Goal: Find specific page/section: Find specific page/section

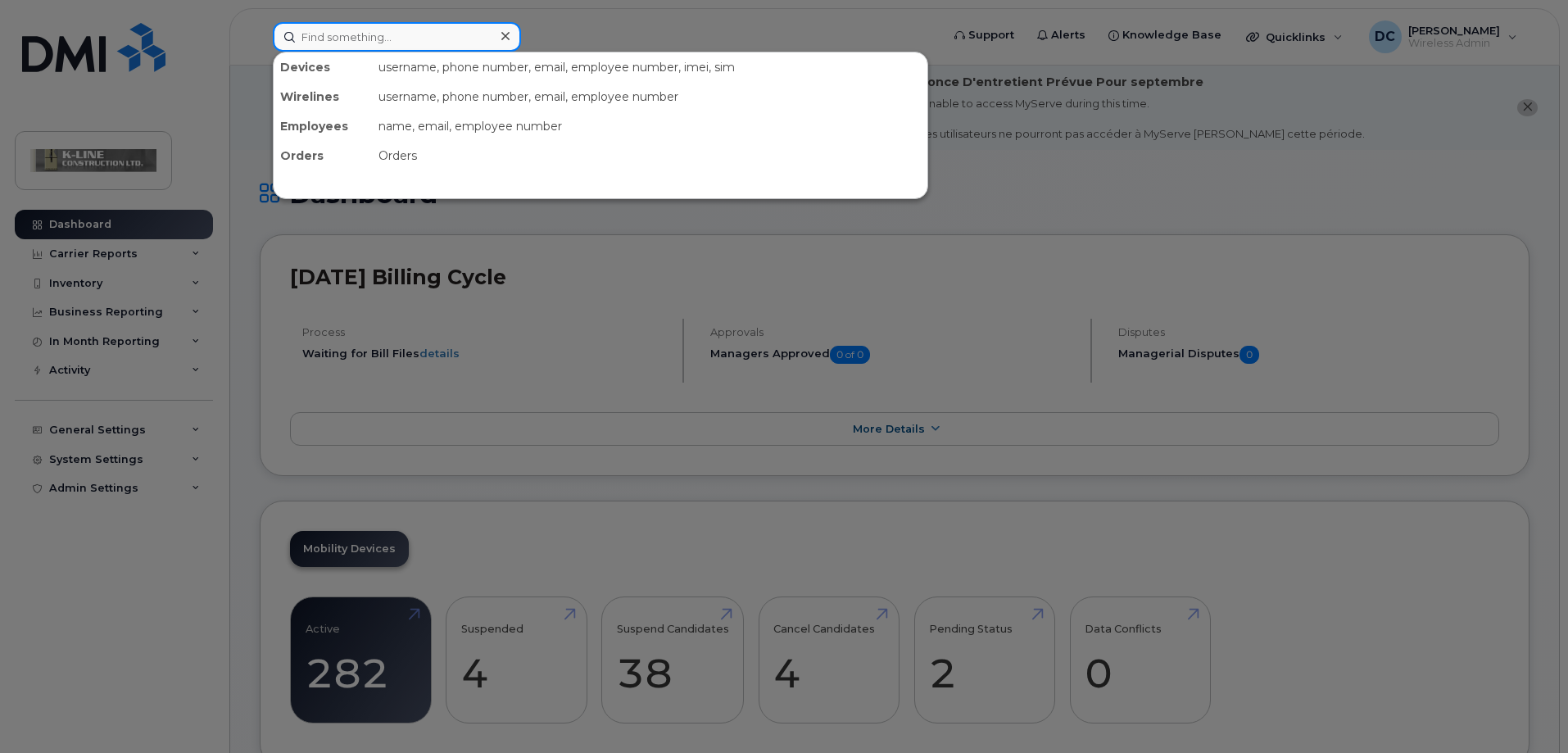
click at [294, 34] on input at bounding box center [396, 37] width 248 height 30
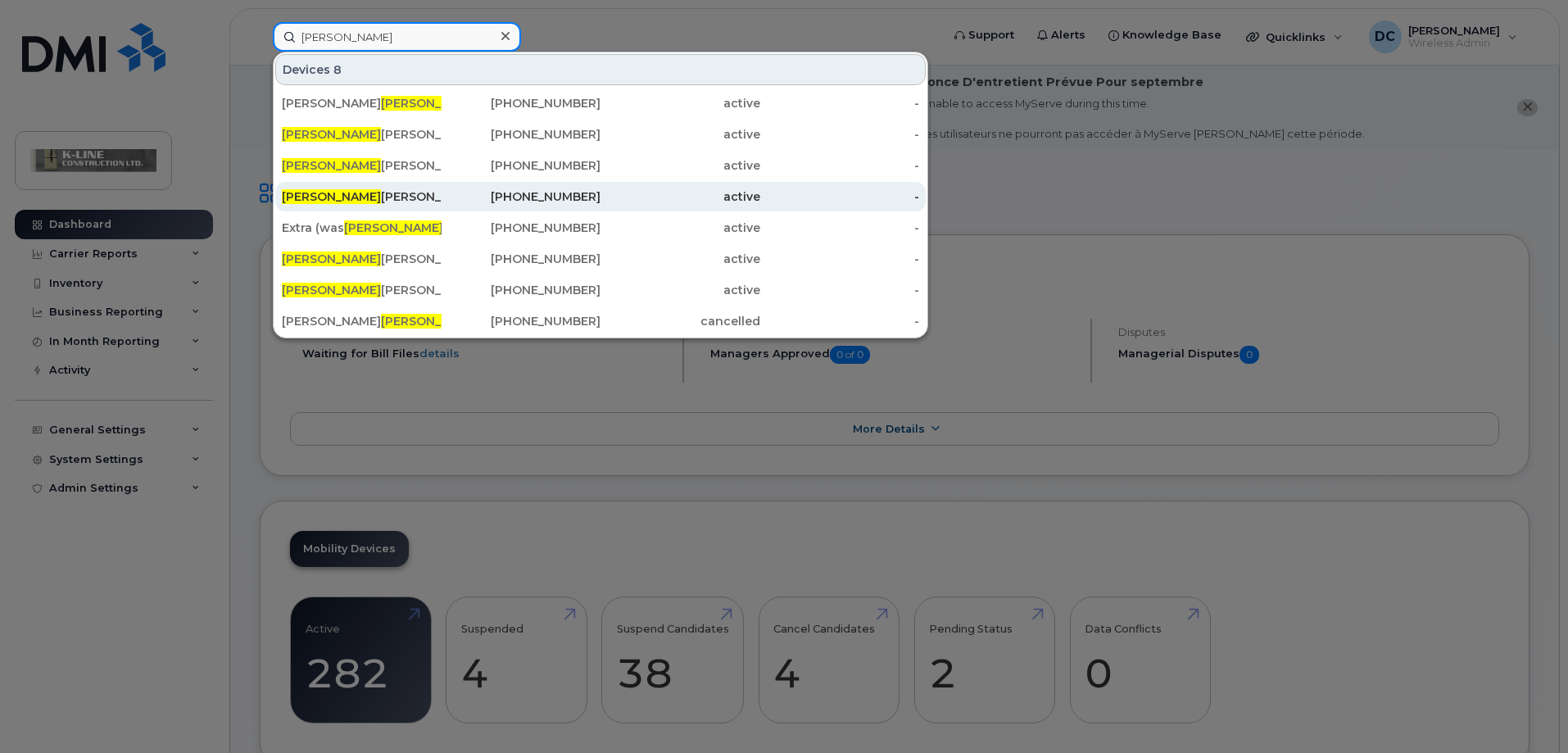
type input "[PERSON_NAME]"
click at [383, 194] on div "[PERSON_NAME]" at bounding box center [361, 196] width 160 height 17
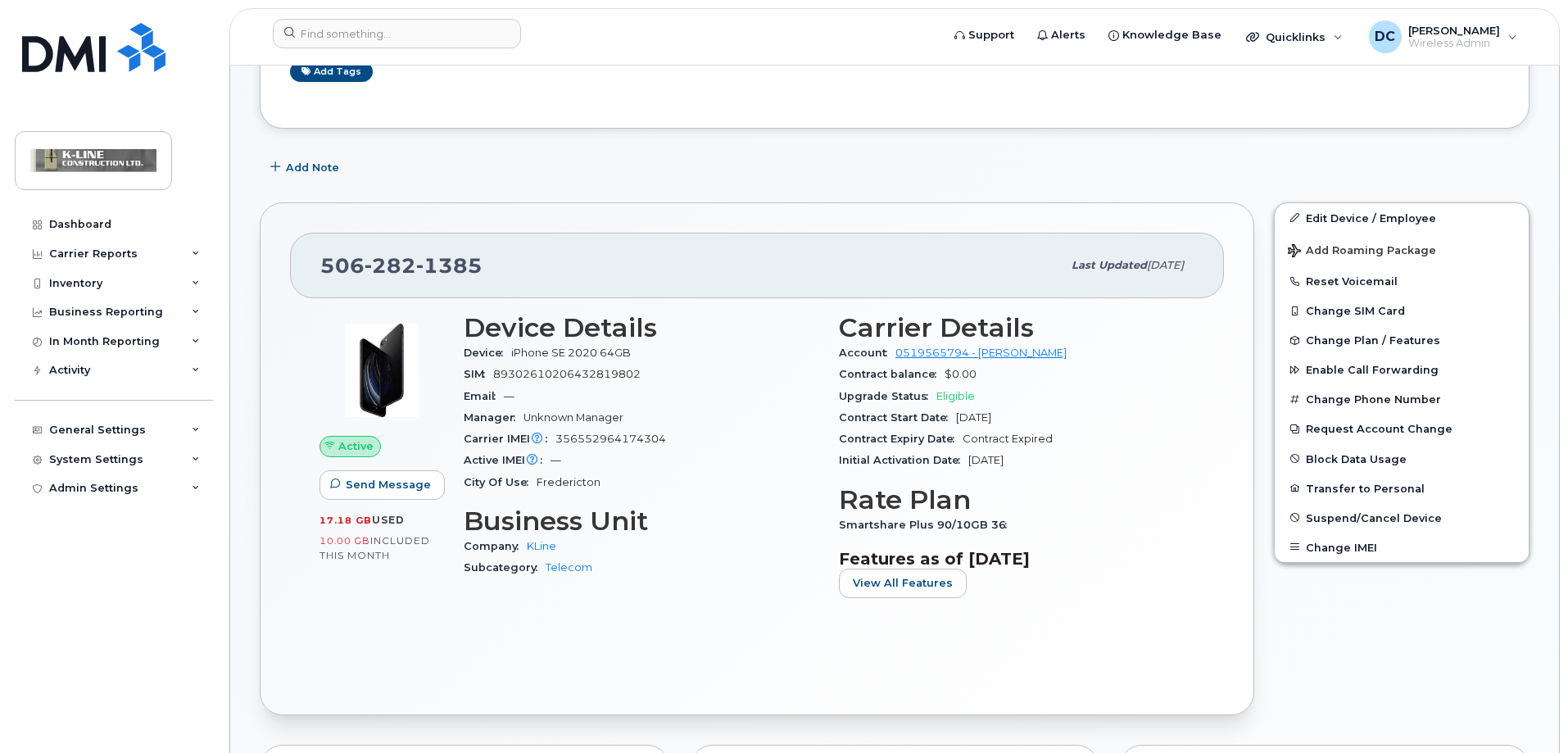
scroll to position [410, 0]
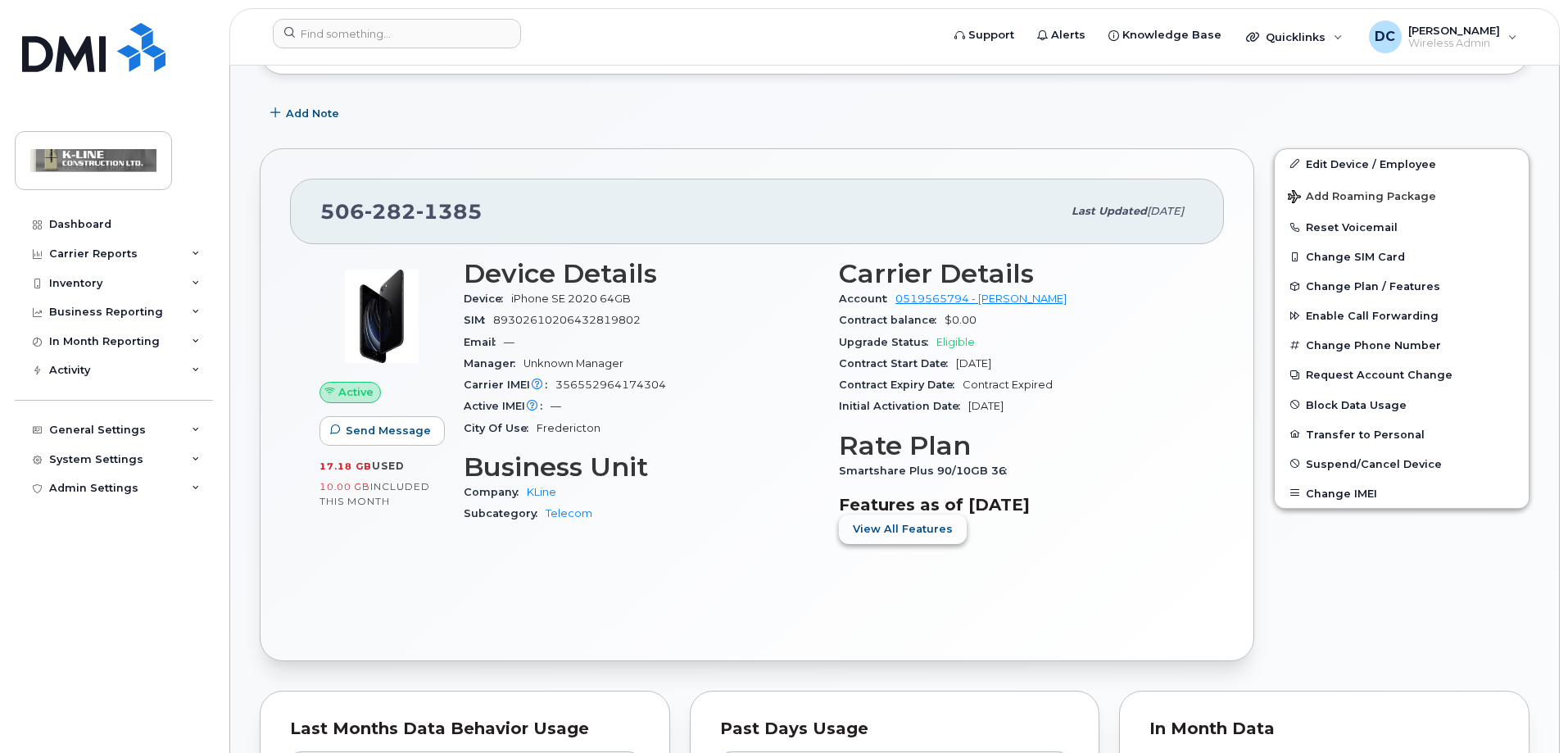
click at [887, 523] on span "View All Features" at bounding box center [902, 529] width 100 height 16
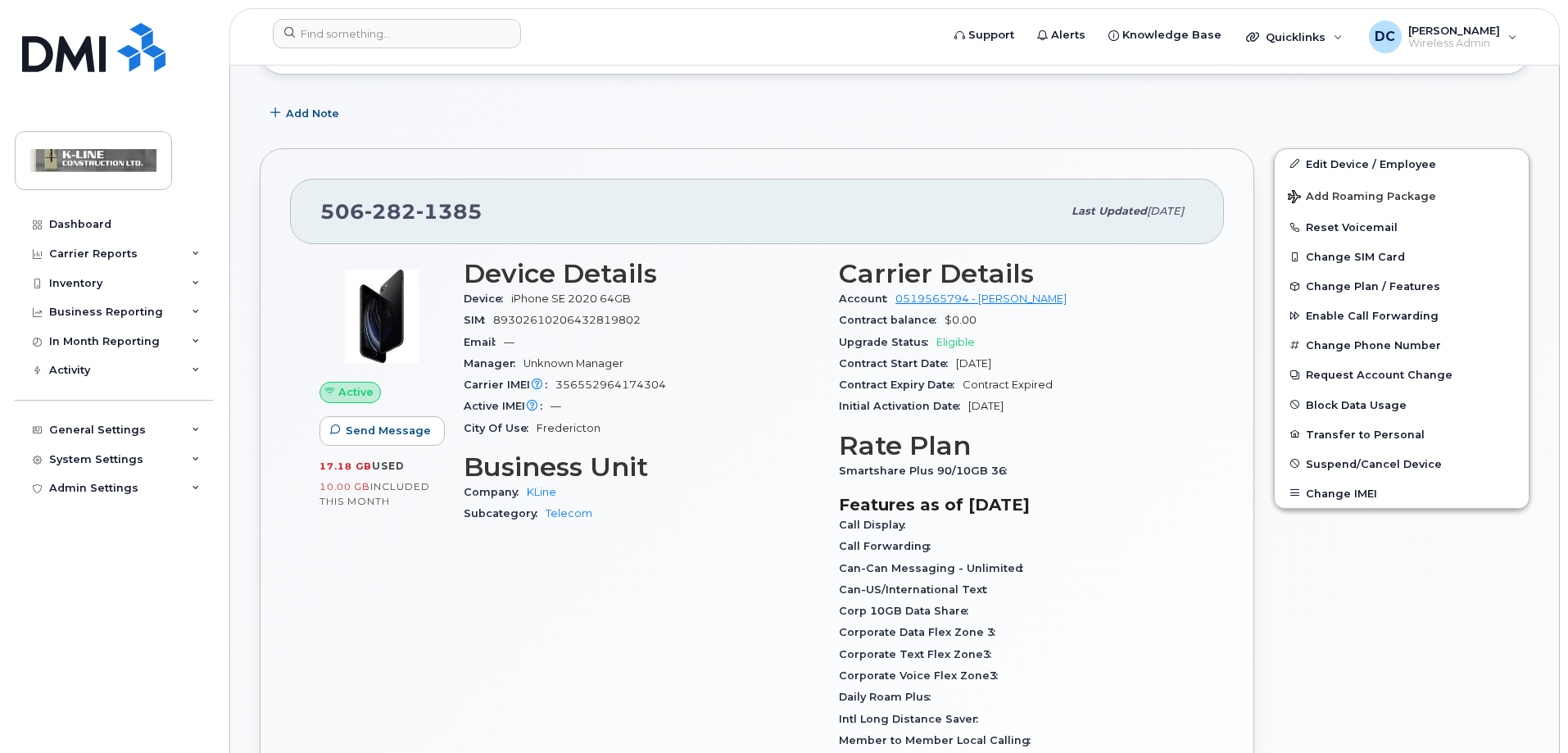
scroll to position [737, 0]
